Goal: Check status: Check status

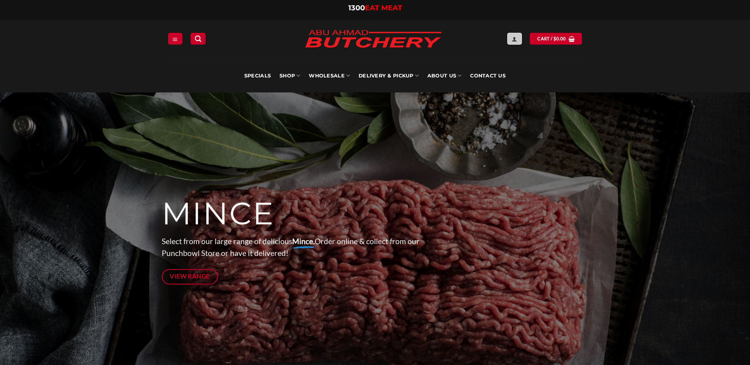
type input "**********"
click at [514, 38] on icon "Login" at bounding box center [514, 39] width 6 height 6
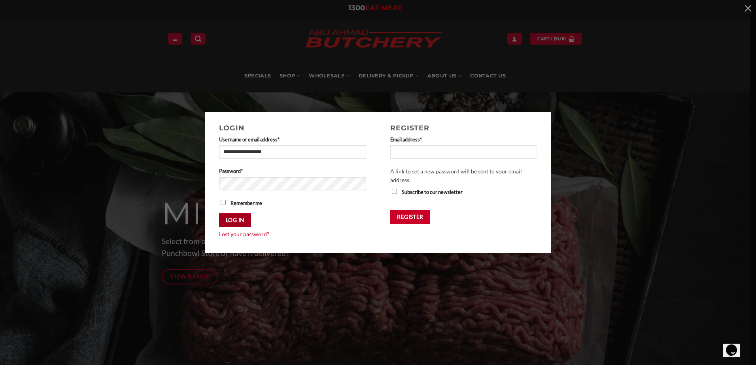
click at [235, 223] on button "Log in" at bounding box center [235, 220] width 32 height 14
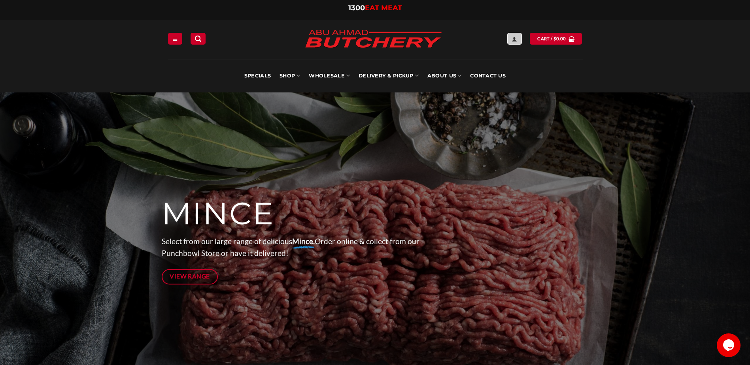
click at [517, 34] on link "Login" at bounding box center [514, 38] width 14 height 11
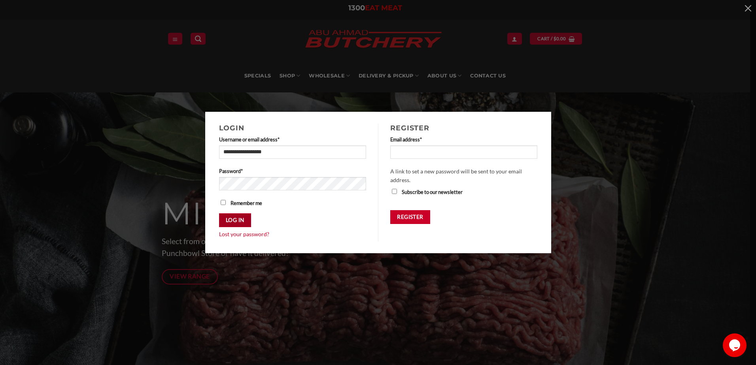
click at [233, 216] on button "Log in" at bounding box center [235, 220] width 32 height 14
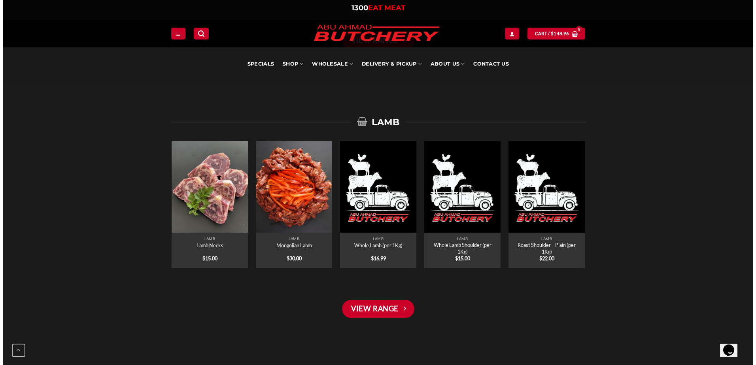
scroll to position [1304, 0]
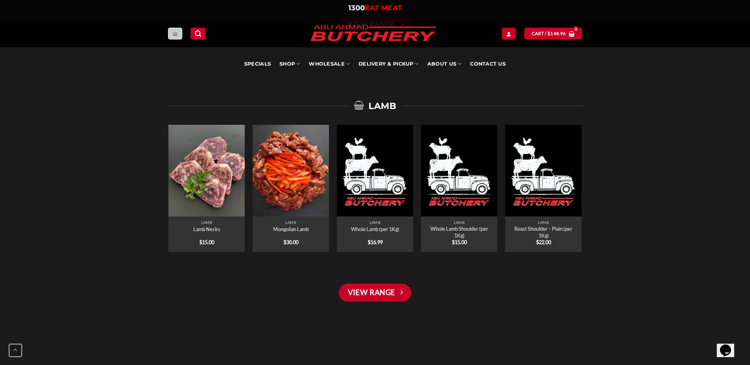
click at [177, 35] on icon "Menu" at bounding box center [175, 34] width 6 height 6
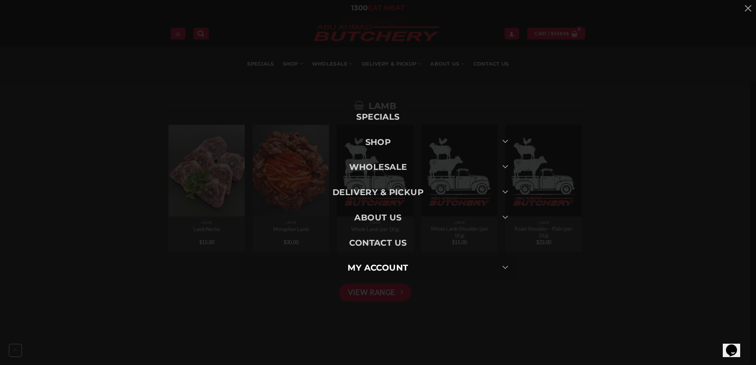
click at [378, 267] on span "My account" at bounding box center [377, 267] width 60 height 13
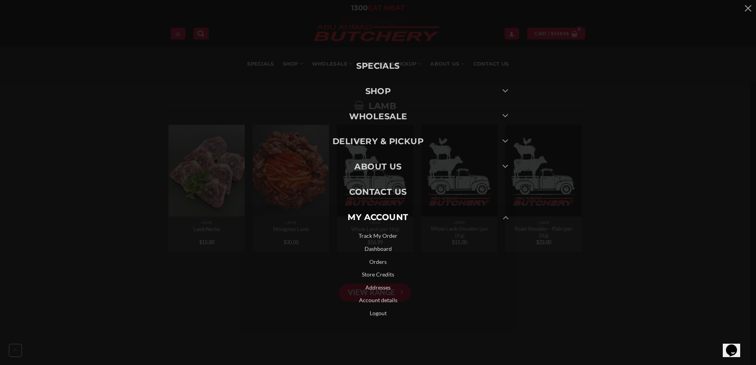
click at [379, 262] on link "Orders" at bounding box center [377, 262] width 277 height 13
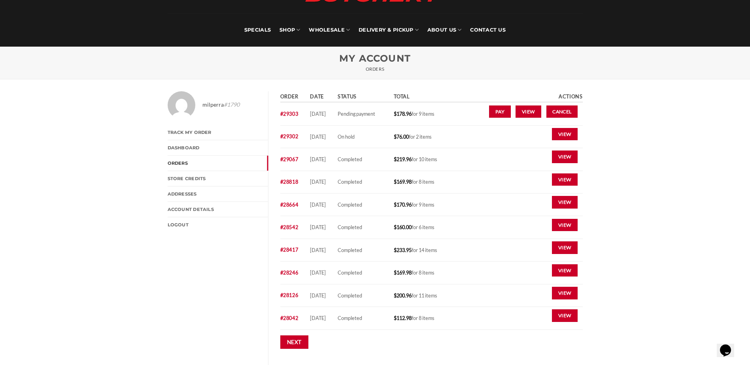
scroll to position [119, 0]
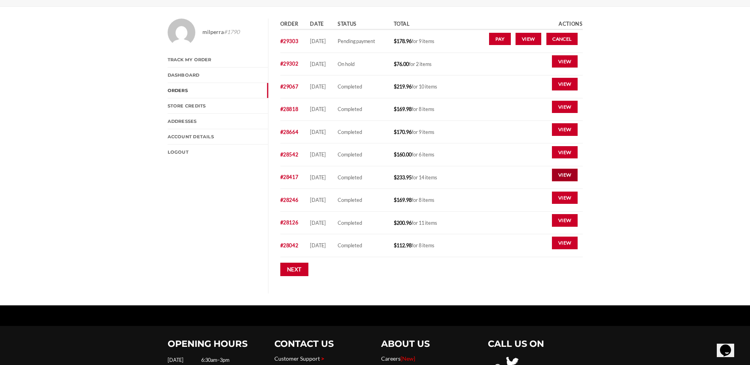
click at [567, 176] on link "View" at bounding box center [565, 175] width 26 height 13
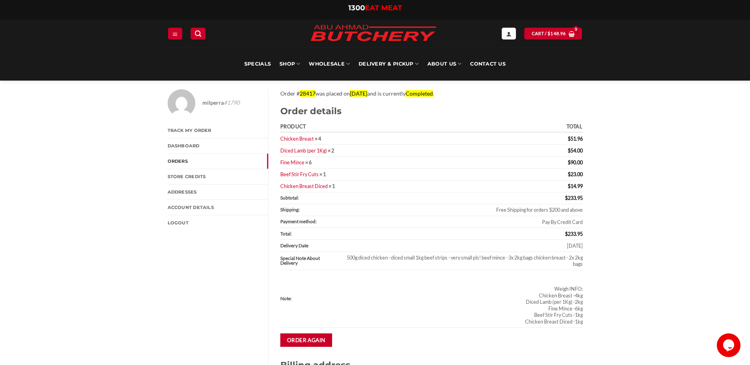
click at [394, 328] on section "Order details Product Total Chicken Breast × 4 $ 51.96 Diced Lamb (per 1Kg) × 2…" at bounding box center [431, 229] width 302 height 247
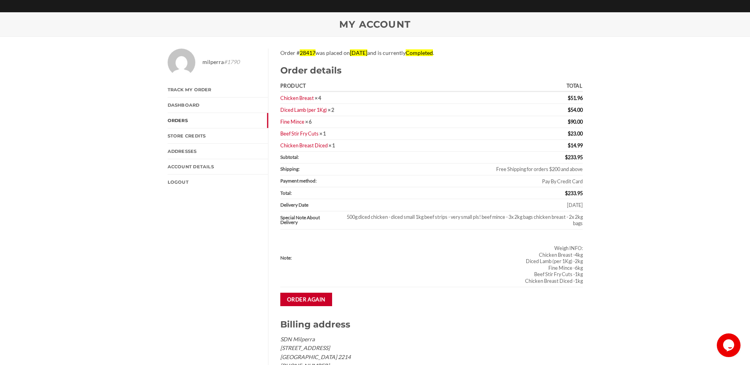
scroll to position [79, 0]
